Goal: Transaction & Acquisition: Book appointment/travel/reservation

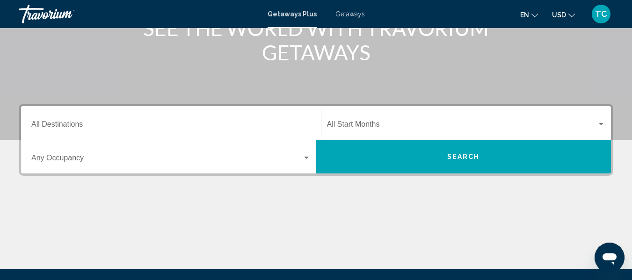
scroll to position [140, 0]
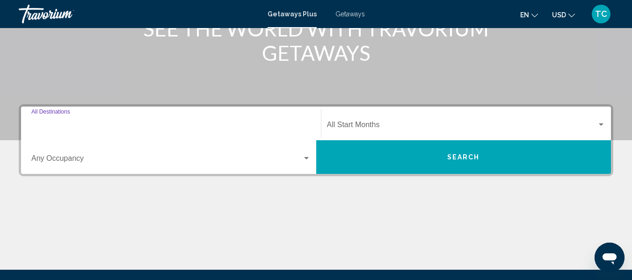
click at [178, 123] on input "Destination All Destinations" at bounding box center [170, 126] width 279 height 8
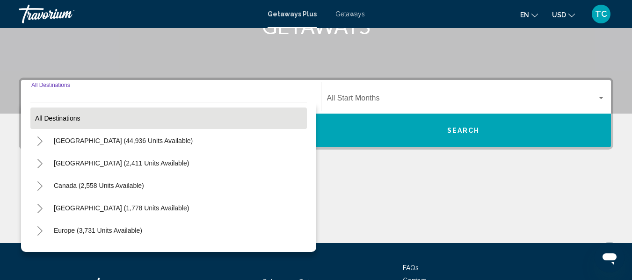
scroll to position [167, 0]
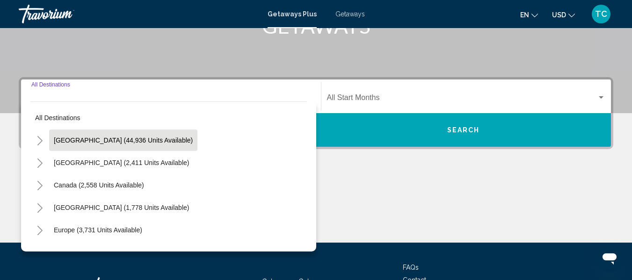
click at [91, 137] on span "[GEOGRAPHIC_DATA] (44,936 units available)" at bounding box center [123, 140] width 139 height 7
type input "**********"
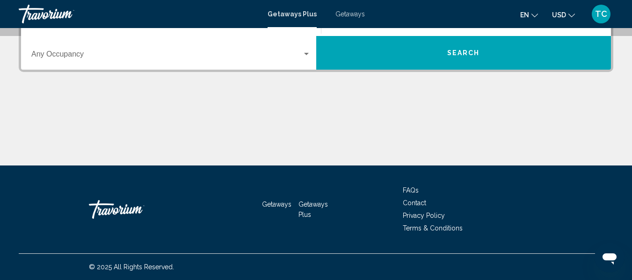
scroll to position [198, 0]
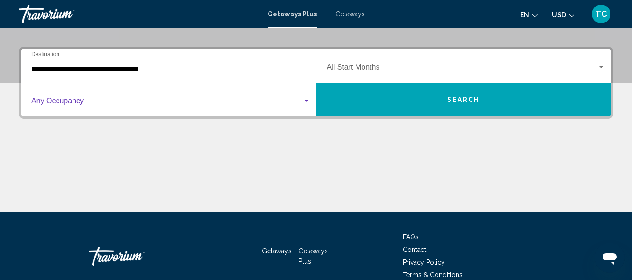
click at [308, 102] on div "Search widget" at bounding box center [306, 100] width 8 height 7
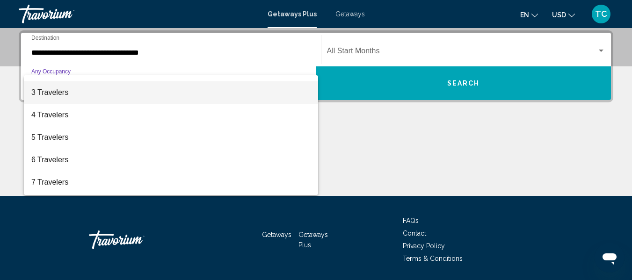
scroll to position [22, 0]
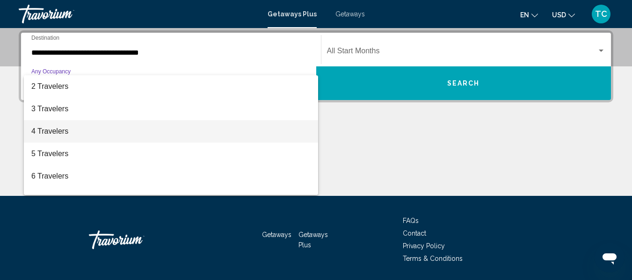
click at [61, 133] on span "4 Travelers" at bounding box center [170, 131] width 279 height 22
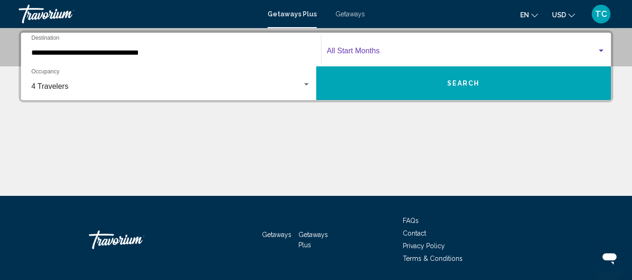
click at [600, 50] on div "Search widget" at bounding box center [600, 51] width 5 height 2
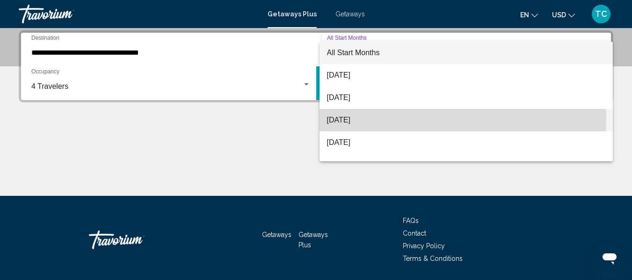
click at [356, 118] on span "[DATE]" at bounding box center [466, 120] width 279 height 22
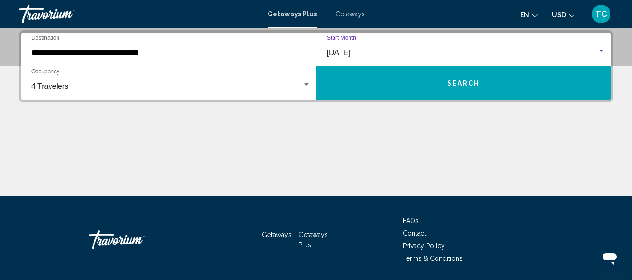
click at [449, 84] on span "Search" at bounding box center [463, 83] width 33 height 7
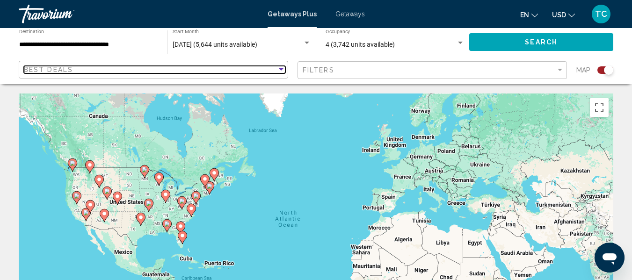
click at [283, 68] on div "Sort by" at bounding box center [281, 69] width 8 height 7
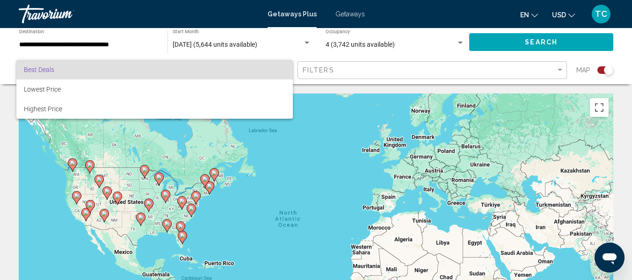
click at [561, 71] on div at bounding box center [316, 140] width 632 height 280
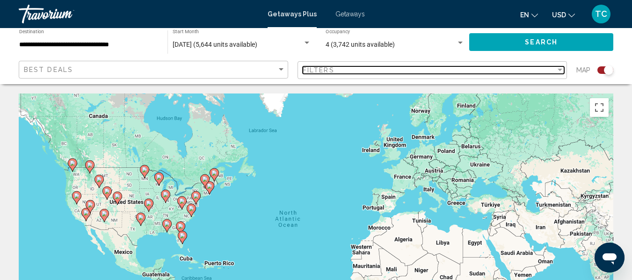
click at [561, 70] on div "Filter" at bounding box center [559, 70] width 5 height 2
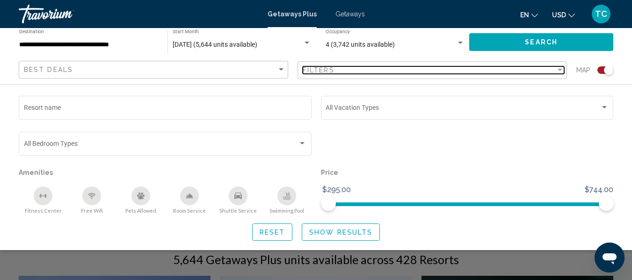
scroll to position [94, 0]
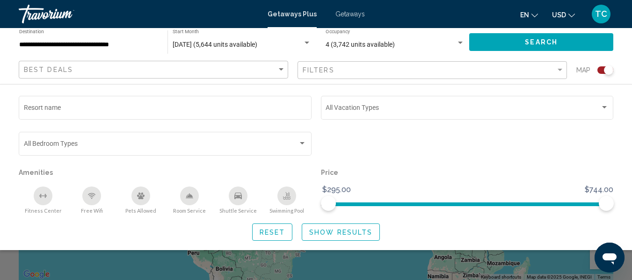
click at [50, 65] on div "Best Deals" at bounding box center [154, 69] width 261 height 17
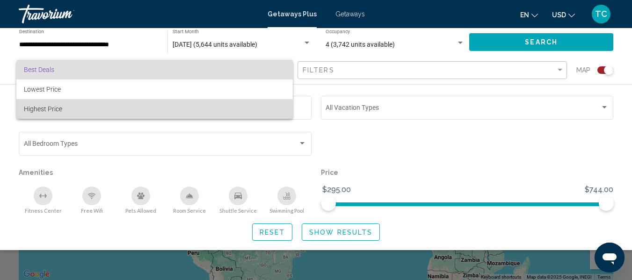
click at [68, 117] on span "Highest Price" at bounding box center [154, 109] width 261 height 20
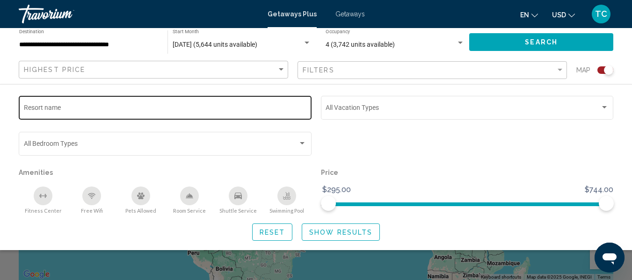
click at [50, 102] on div "Resort name" at bounding box center [165, 107] width 283 height 26
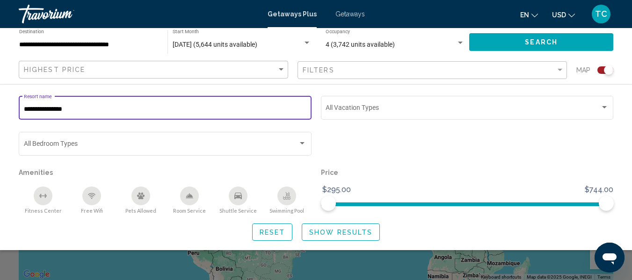
type input "**********"
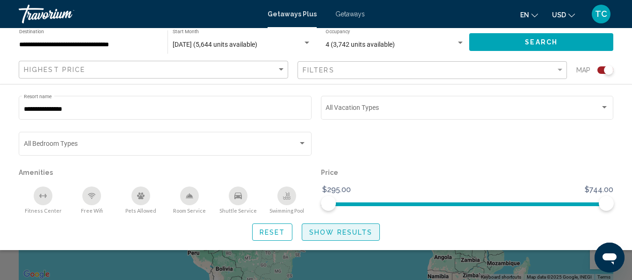
click at [337, 226] on button "Show Results" at bounding box center [341, 231] width 78 height 17
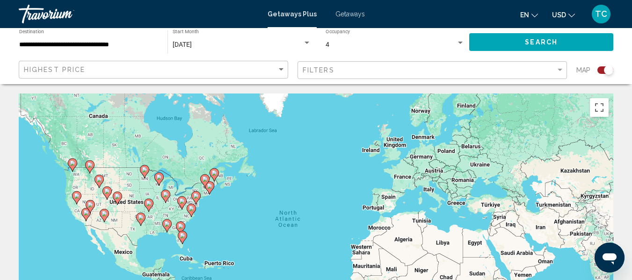
click at [183, 239] on icon "Main content" at bounding box center [182, 237] width 8 height 12
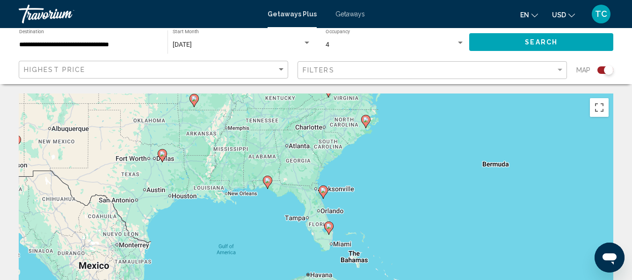
click at [313, 227] on div "To activate drag with keyboard, press Alt + Enter. Once in keyboard drag state,…" at bounding box center [316, 234] width 594 height 281
click at [332, 223] on icon "Main content" at bounding box center [328, 228] width 9 height 13
type input "**********"
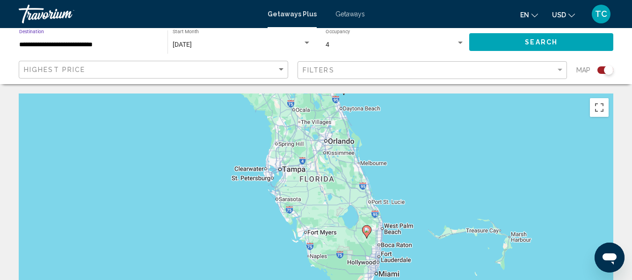
drag, startPoint x: 92, startPoint y: 45, endPoint x: 307, endPoint y: 29, distance: 216.2
click at [307, 29] on div "**********" at bounding box center [162, 42] width 307 height 28
click at [555, 65] on div "Filters" at bounding box center [432, 70] width 261 height 17
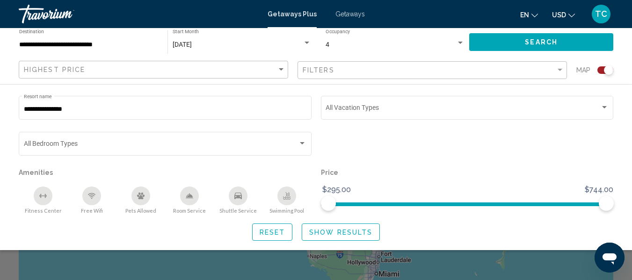
click at [547, 39] on span "Search" at bounding box center [541, 42] width 33 height 7
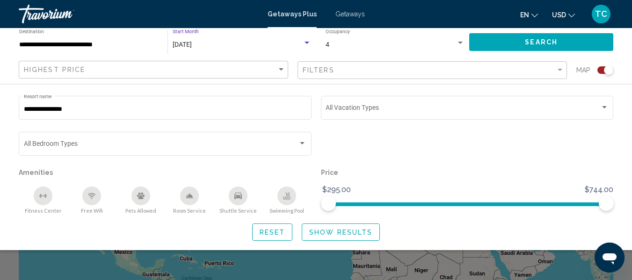
click at [310, 43] on div "Search widget" at bounding box center [306, 42] width 8 height 7
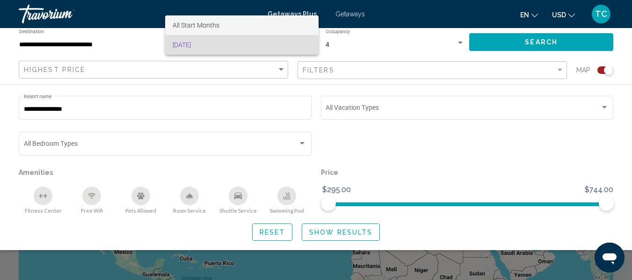
click at [231, 24] on span "All Start Months" at bounding box center [242, 25] width 138 height 20
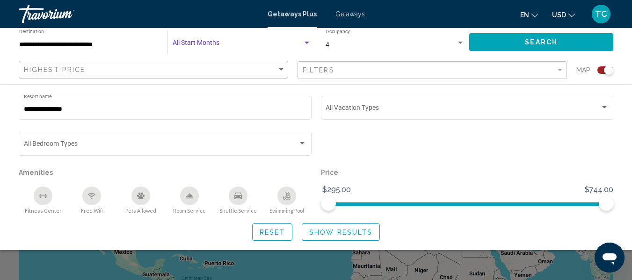
click at [461, 43] on div "Search widget" at bounding box center [460, 43] width 5 height 2
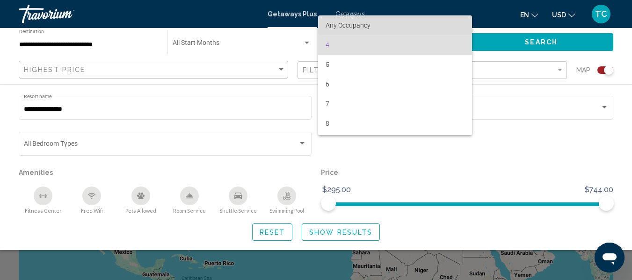
click at [423, 20] on span "Any Occupancy" at bounding box center [394, 25] width 139 height 20
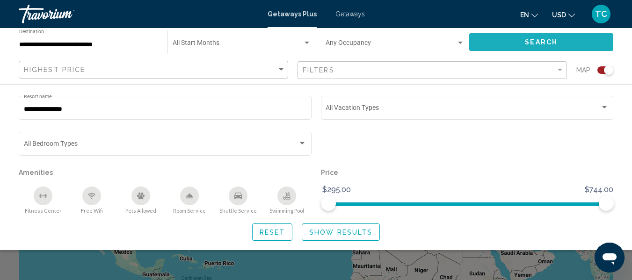
click at [523, 37] on button "Search" at bounding box center [541, 41] width 144 height 17
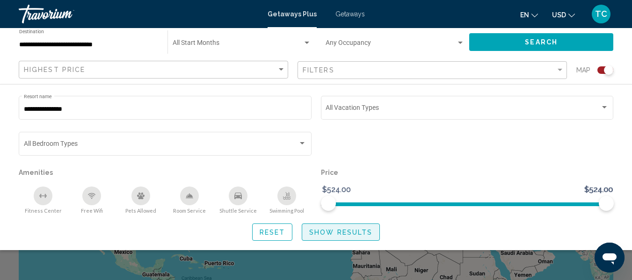
click at [336, 235] on span "Show Results" at bounding box center [340, 232] width 63 height 7
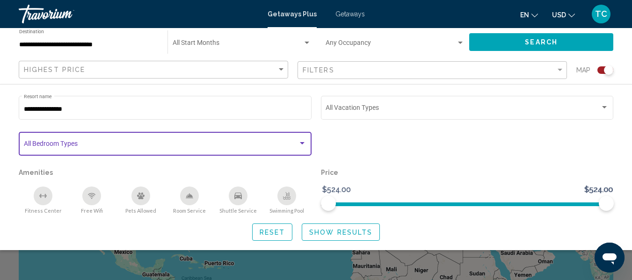
click at [299, 144] on div "Search widget" at bounding box center [302, 143] width 8 height 7
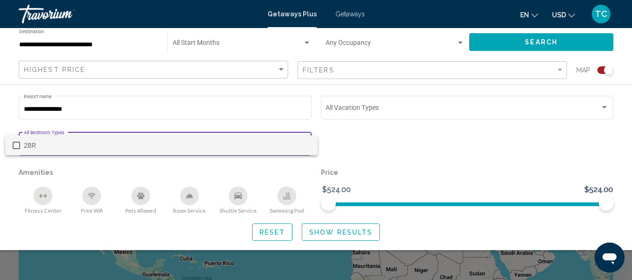
click at [299, 144] on span "2BR" at bounding box center [167, 146] width 287 height 20
click at [338, 230] on div at bounding box center [316, 140] width 632 height 280
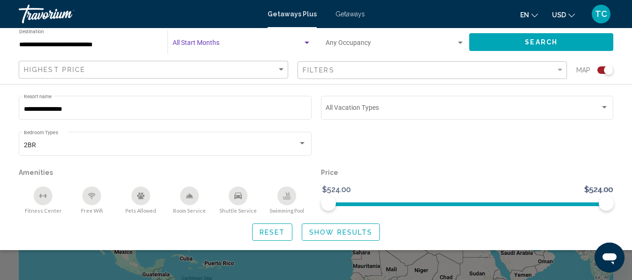
click at [308, 45] on div "Search widget" at bounding box center [306, 42] width 8 height 7
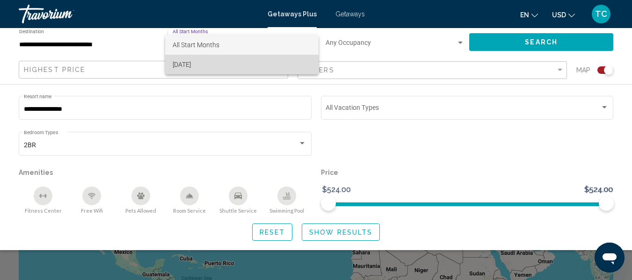
click at [241, 64] on span "[DATE]" at bounding box center [242, 65] width 138 height 20
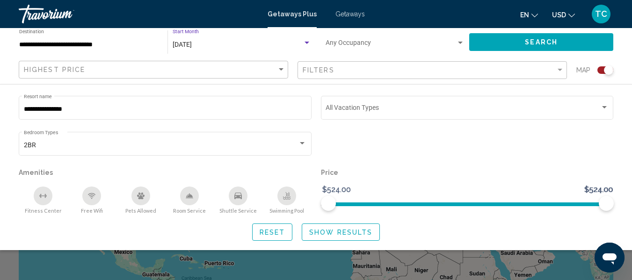
click at [524, 38] on button "Search" at bounding box center [541, 41] width 144 height 17
click at [465, 41] on div "Occupancy Any Occupancy" at bounding box center [395, 42] width 149 height 26
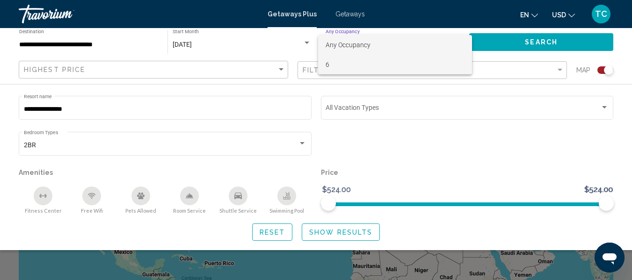
click at [361, 60] on span "6" at bounding box center [394, 65] width 139 height 20
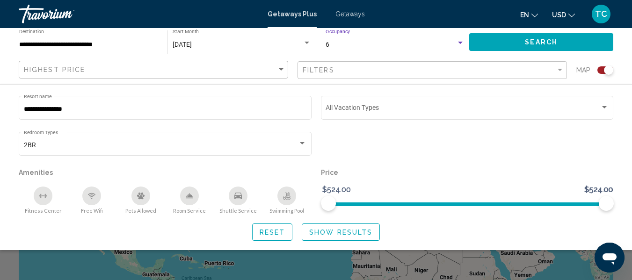
click at [523, 40] on button "Search" at bounding box center [541, 41] width 144 height 17
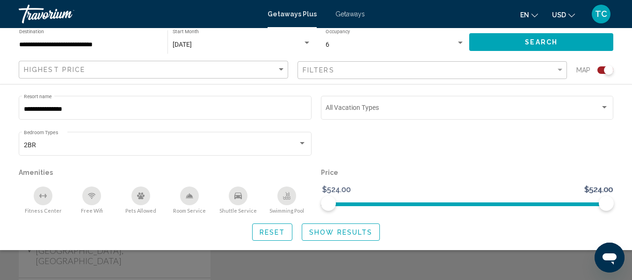
scroll to position [384, 0]
click at [446, 265] on div "Search widget" at bounding box center [316, 210] width 632 height 140
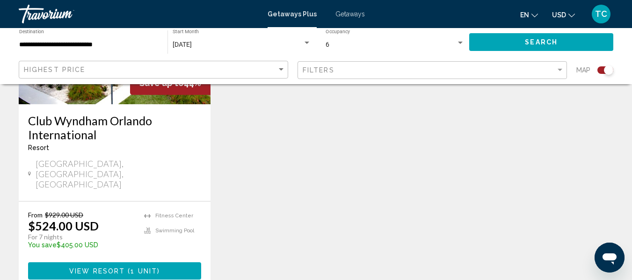
scroll to position [478, 0]
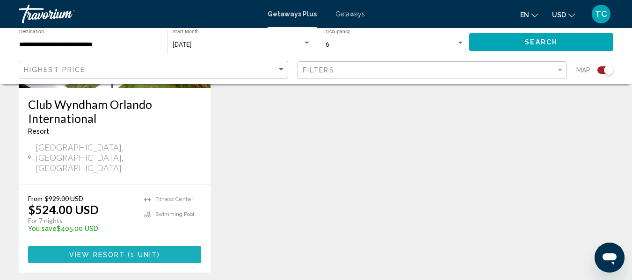
click at [113, 251] on span "View Resort" at bounding box center [97, 254] width 56 height 7
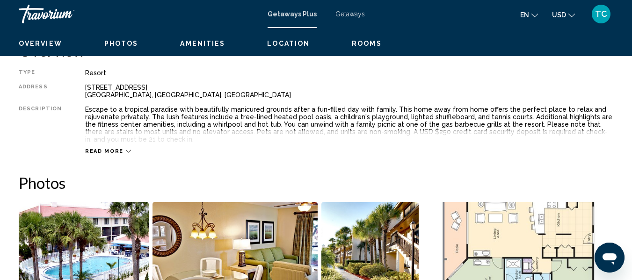
scroll to position [110, 0]
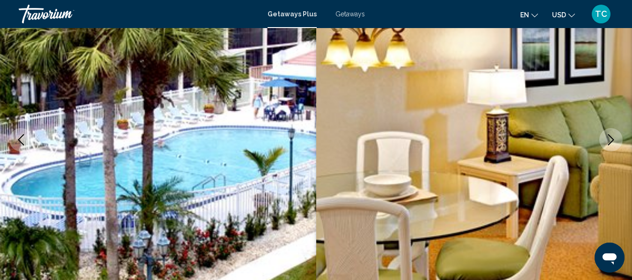
click at [609, 136] on icon "Next image" at bounding box center [610, 139] width 11 height 11
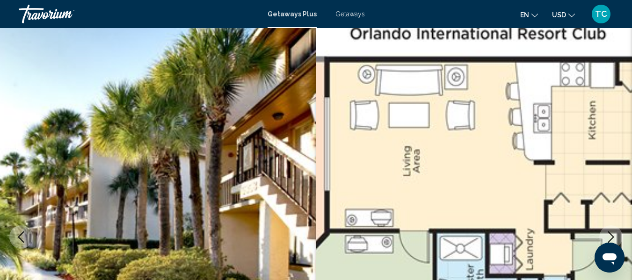
scroll to position [0, 0]
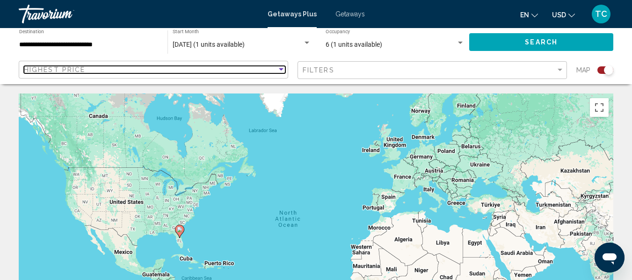
click at [279, 73] on mat-select "Highest Price" at bounding box center [154, 70] width 261 height 8
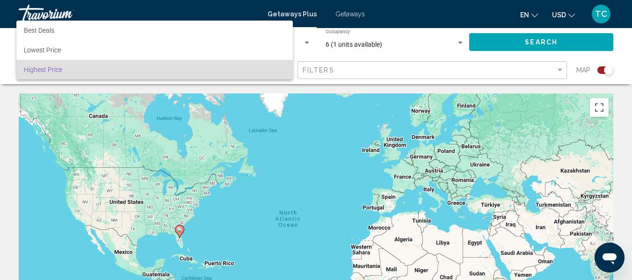
click at [298, 45] on div at bounding box center [316, 140] width 632 height 280
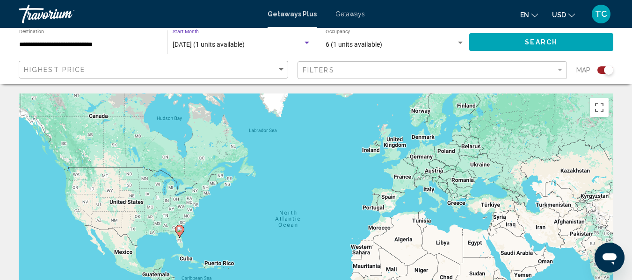
click at [304, 42] on div "Search widget" at bounding box center [306, 42] width 8 height 7
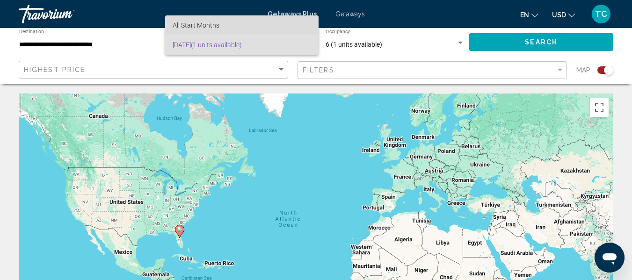
click at [264, 21] on span "All Start Months" at bounding box center [242, 25] width 138 height 20
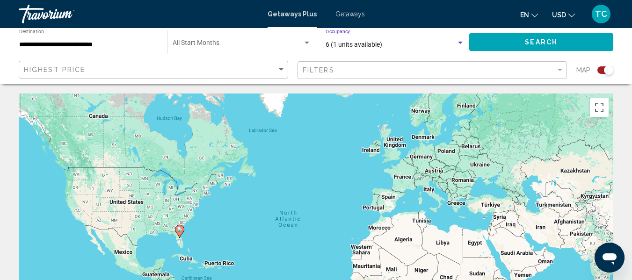
click at [459, 42] on div "Search widget" at bounding box center [460, 43] width 5 height 2
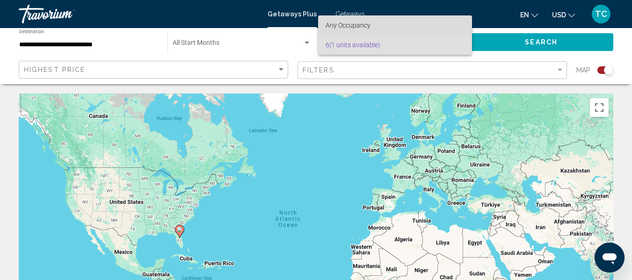
click at [388, 20] on span "Any Occupancy" at bounding box center [394, 25] width 139 height 20
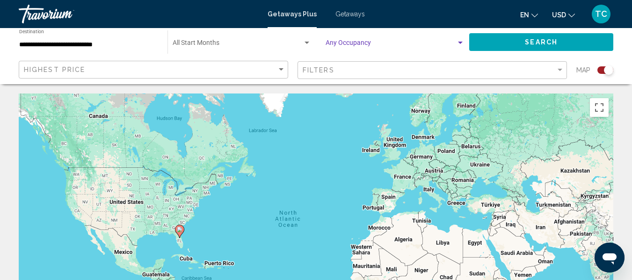
click at [533, 38] on span "Search" at bounding box center [541, 41] width 33 height 7
click at [65, 45] on input "**********" at bounding box center [88, 44] width 139 height 7
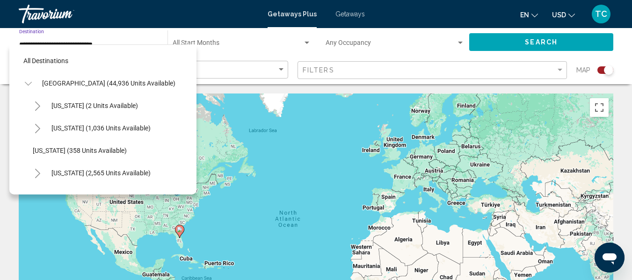
scroll to position [127, 0]
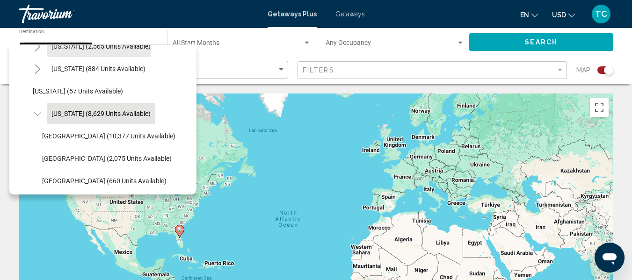
click at [65, 45] on span "[US_STATE] (2,565 units available)" at bounding box center [100, 46] width 99 height 7
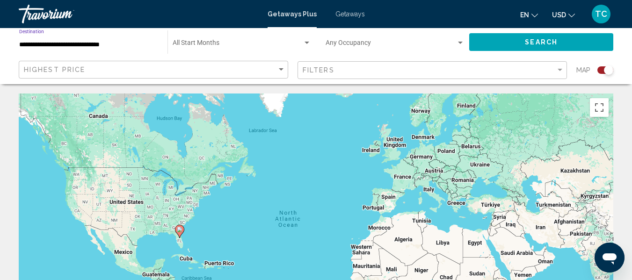
click at [65, 46] on input "**********" at bounding box center [88, 44] width 139 height 7
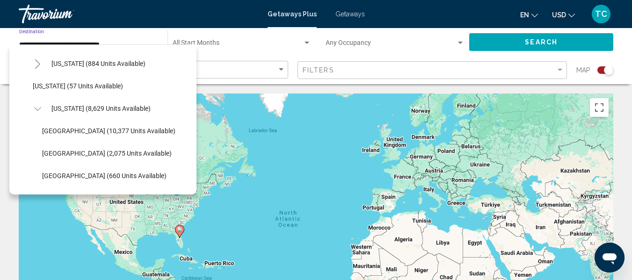
scroll to position [281, 0]
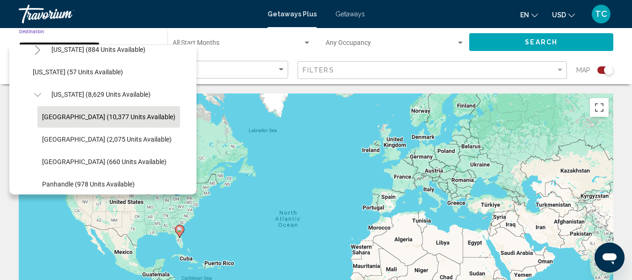
click at [119, 117] on span "[GEOGRAPHIC_DATA] (10,377 units available)" at bounding box center [108, 116] width 133 height 7
type input "**********"
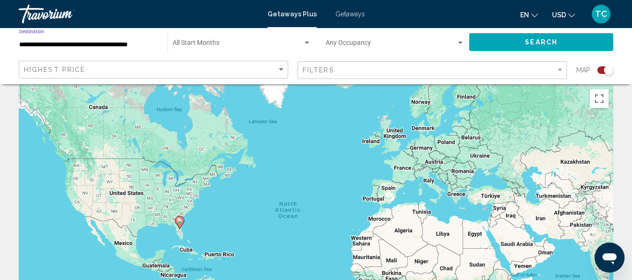
scroll to position [0, 0]
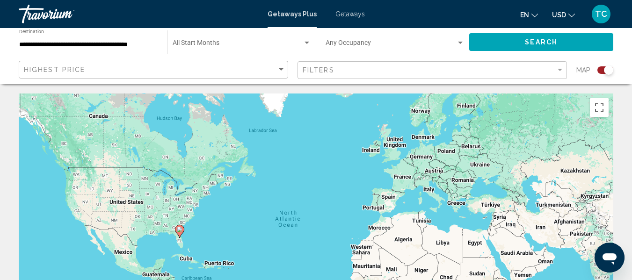
click at [536, 35] on div "Search" at bounding box center [545, 42] width 153 height 28
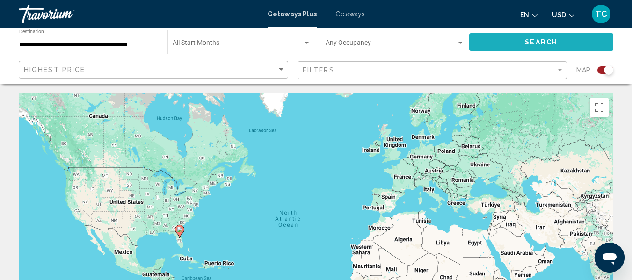
click at [536, 36] on button "Search" at bounding box center [541, 41] width 144 height 17
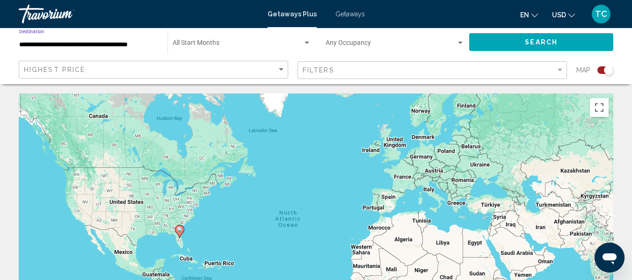
click at [122, 44] on input "**********" at bounding box center [88, 44] width 139 height 7
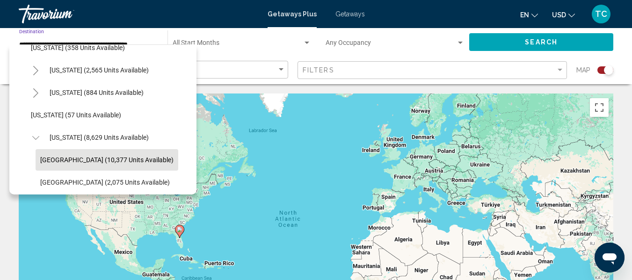
scroll to position [102, 2]
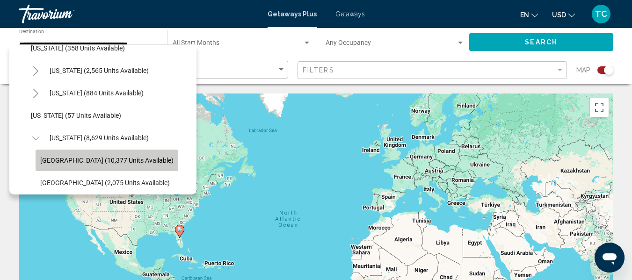
click at [123, 159] on span "[GEOGRAPHIC_DATA] (10,377 units available)" at bounding box center [106, 160] width 133 height 7
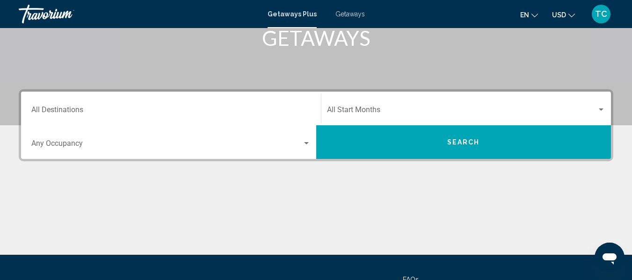
scroll to position [187, 0]
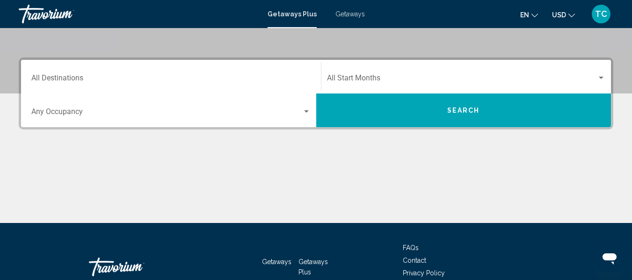
click at [172, 75] on div "Destination All Destinations" at bounding box center [170, 76] width 279 height 29
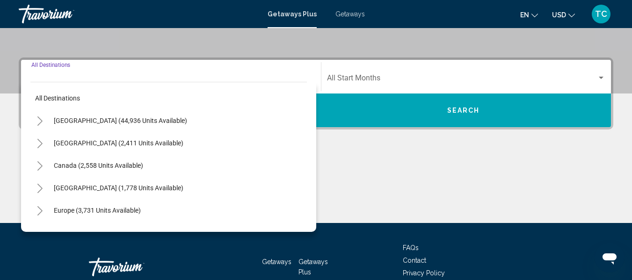
scroll to position [214, 0]
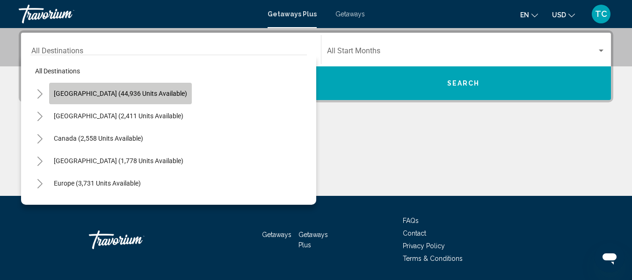
click at [151, 93] on span "[GEOGRAPHIC_DATA] (44,936 units available)" at bounding box center [120, 93] width 133 height 7
type input "**********"
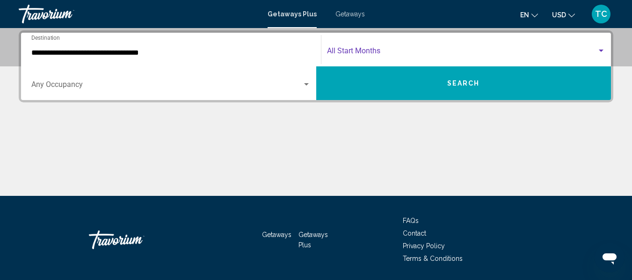
click at [601, 48] on div "Search widget" at bounding box center [601, 50] width 8 height 7
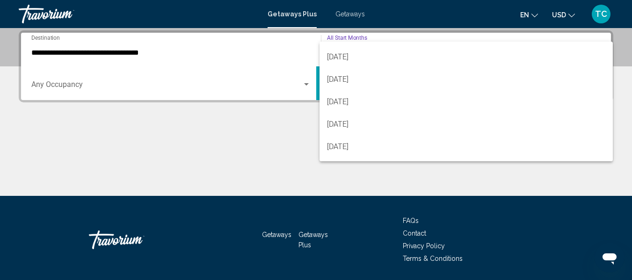
scroll to position [187, 0]
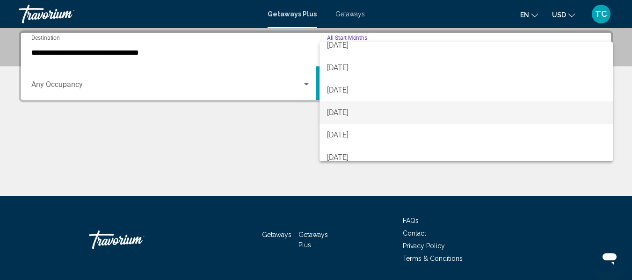
click at [399, 107] on span "[DATE]" at bounding box center [466, 112] width 279 height 22
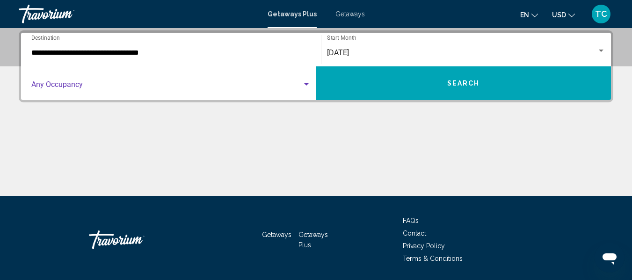
click at [79, 85] on span "Search widget" at bounding box center [166, 86] width 271 height 8
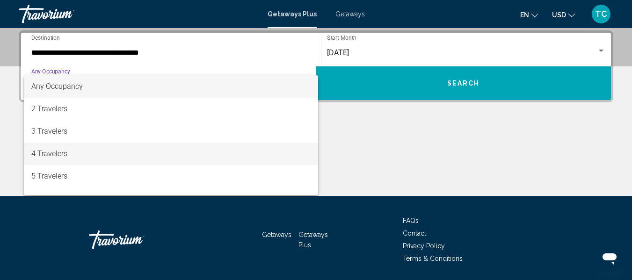
click at [73, 149] on span "4 Travelers" at bounding box center [170, 154] width 279 height 22
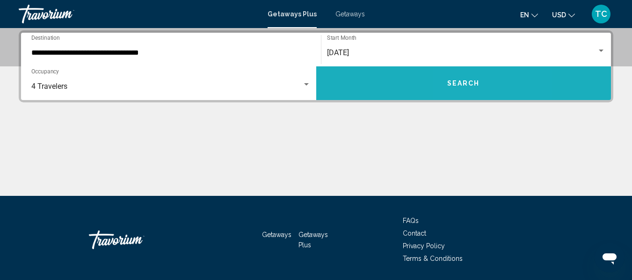
click at [471, 73] on button "Search" at bounding box center [463, 83] width 295 height 34
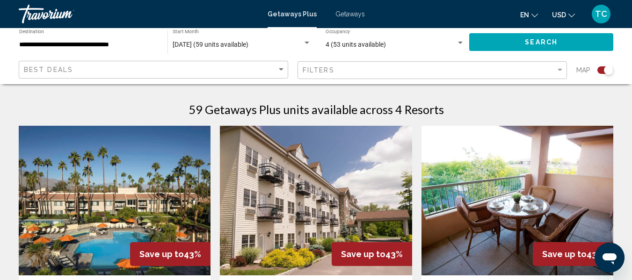
scroll to position [234, 0]
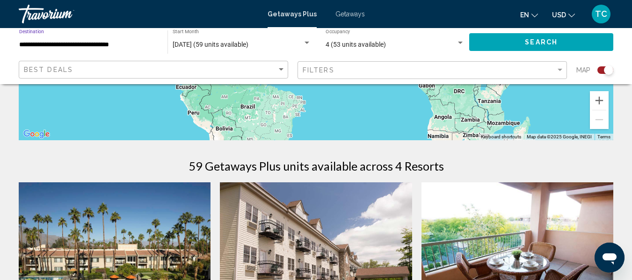
click at [140, 46] on input "**********" at bounding box center [88, 44] width 139 height 7
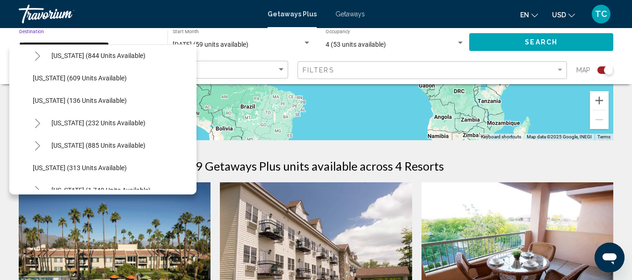
scroll to position [608, 0]
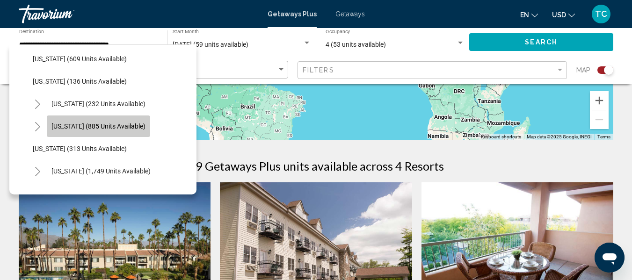
click at [119, 123] on span "[US_STATE] (885 units available)" at bounding box center [98, 125] width 94 height 7
type input "**********"
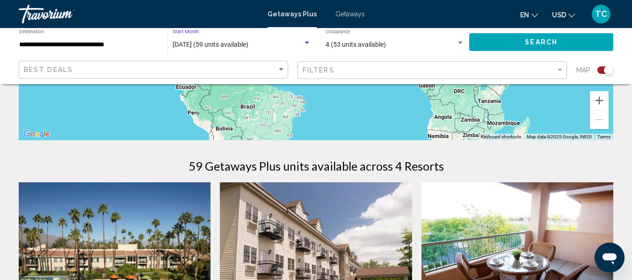
click at [307, 45] on div "Search widget" at bounding box center [306, 42] width 8 height 7
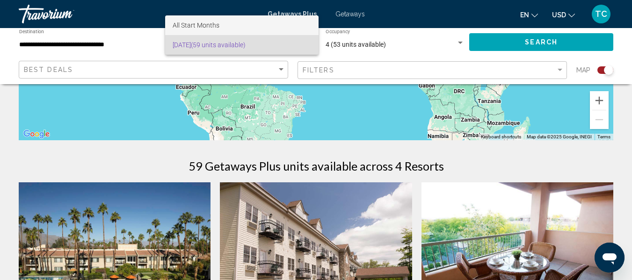
click at [237, 18] on span "All Start Months" at bounding box center [242, 25] width 138 height 20
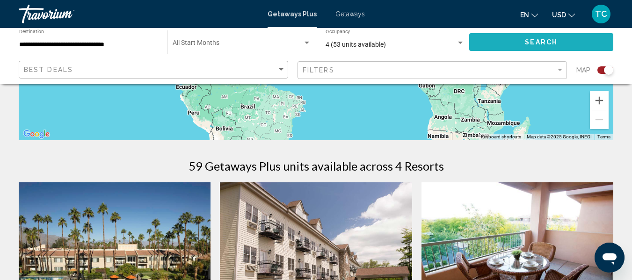
click at [532, 46] on button "Search" at bounding box center [541, 41] width 144 height 17
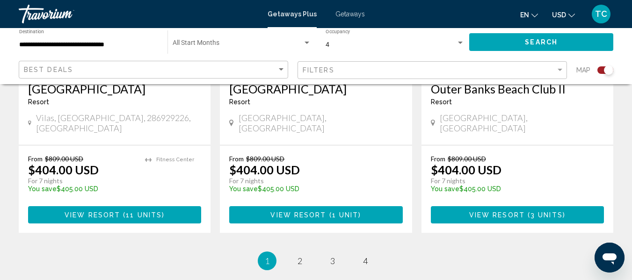
scroll to position [1543, 0]
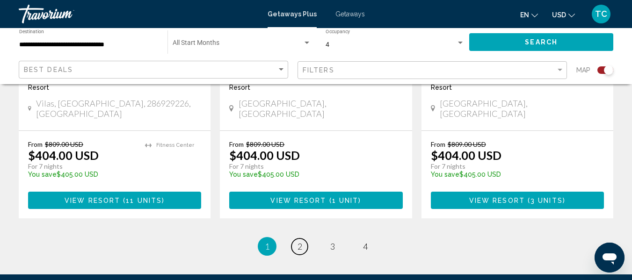
click at [302, 241] on span "2" at bounding box center [299, 246] width 5 height 10
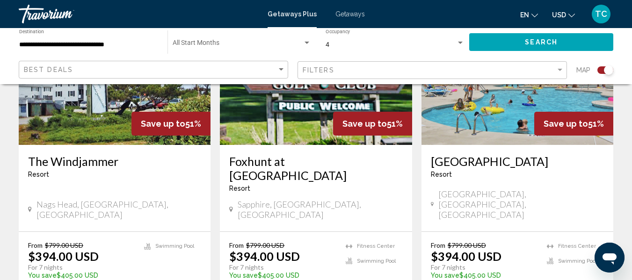
scroll to position [468, 0]
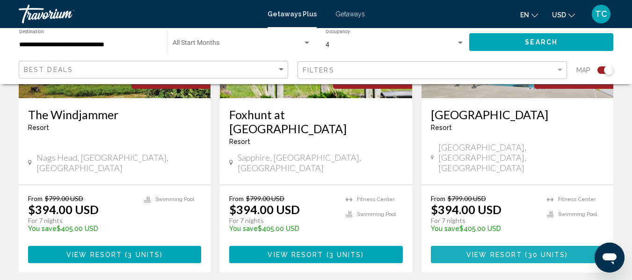
click at [501, 251] on span "View Resort" at bounding box center [494, 254] width 56 height 7
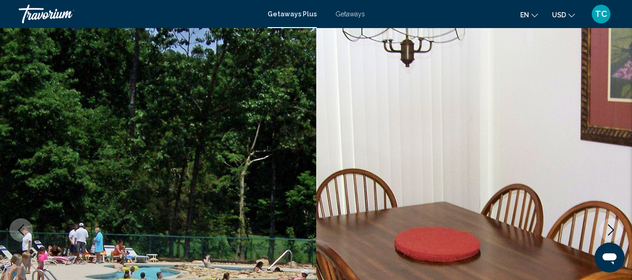
scroll to position [17, 0]
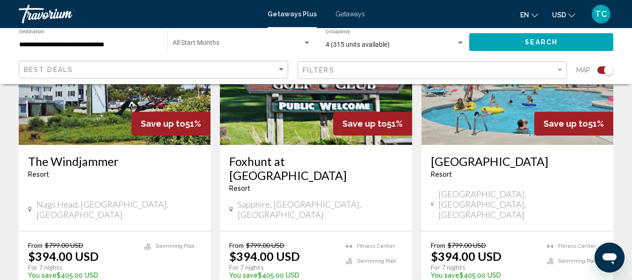
scroll to position [468, 0]
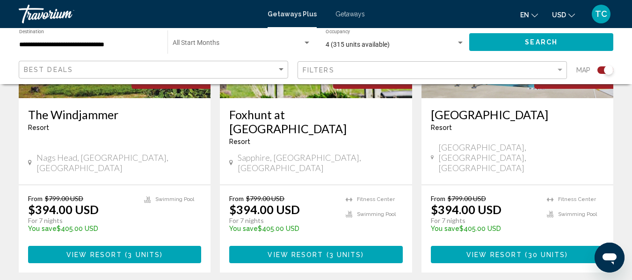
click at [501, 251] on span "View Resort" at bounding box center [494, 254] width 56 height 7
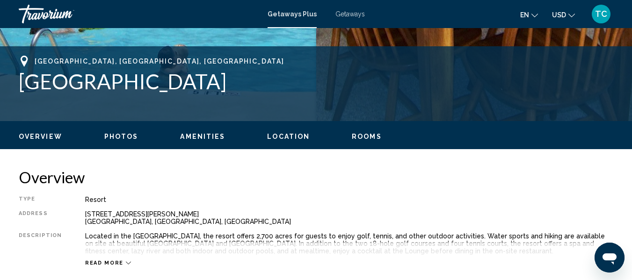
scroll to position [281, 0]
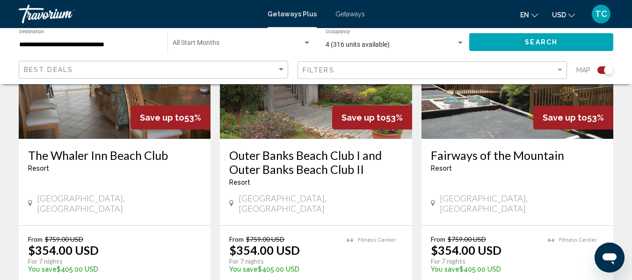
scroll to position [374, 0]
